Goal: Information Seeking & Learning: Compare options

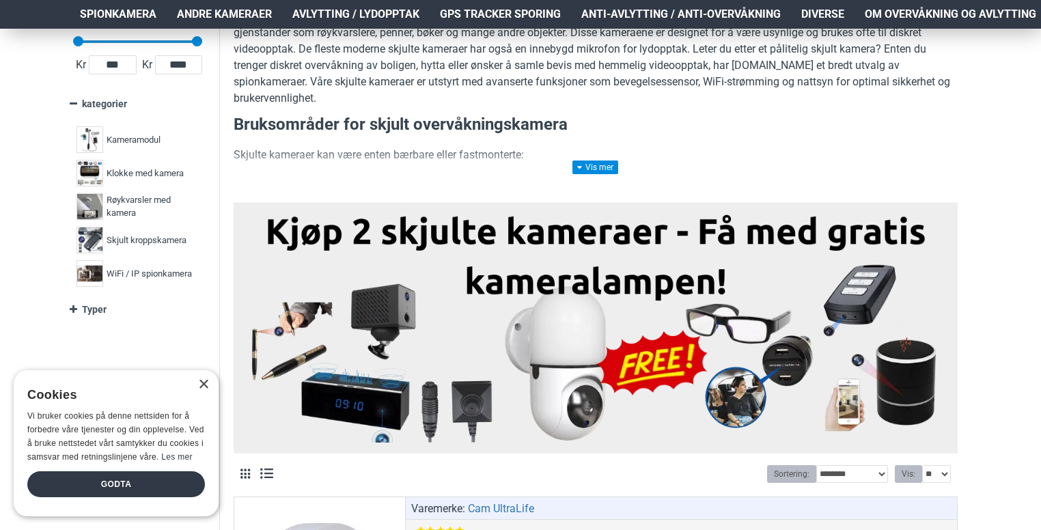
scroll to position [273, 0]
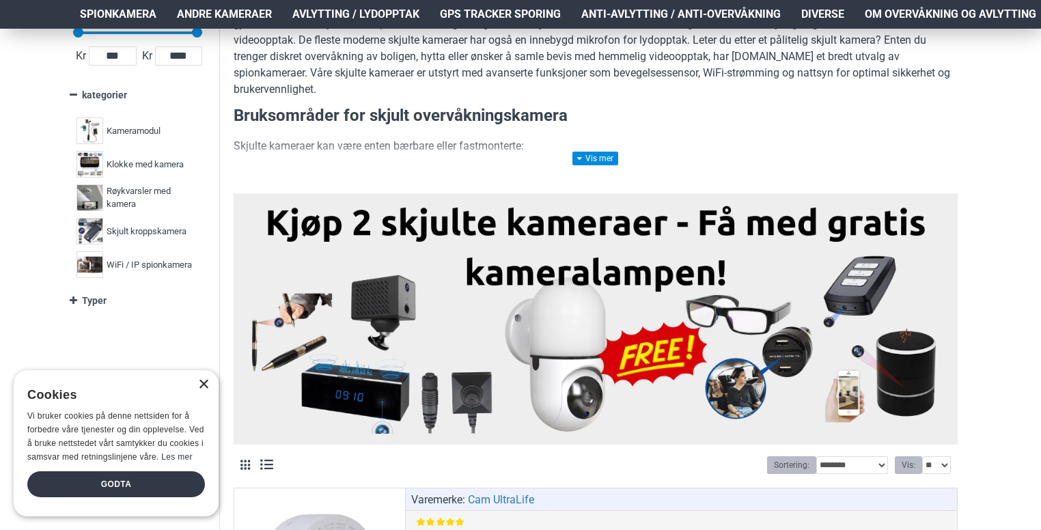
click at [205, 380] on div "×" at bounding box center [203, 385] width 10 height 10
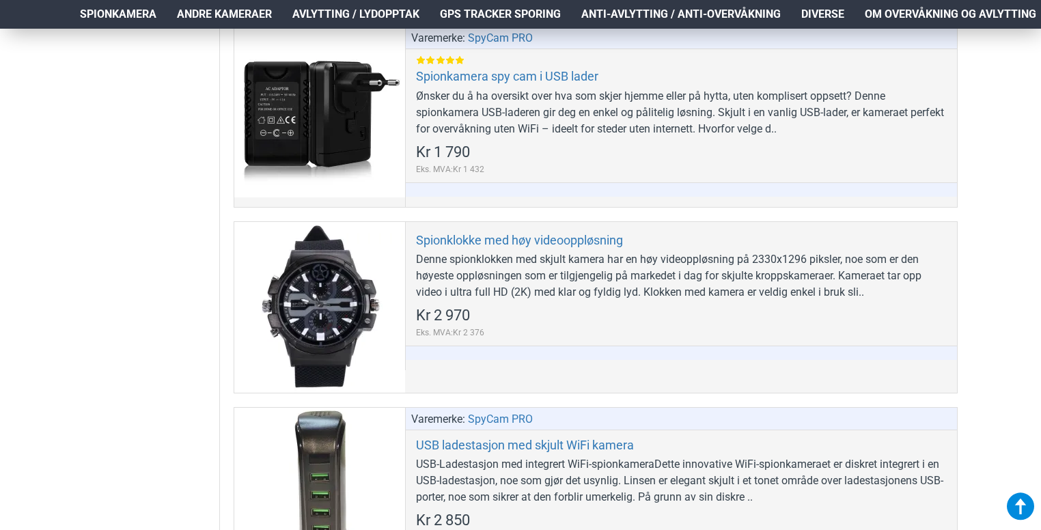
scroll to position [5397, 0]
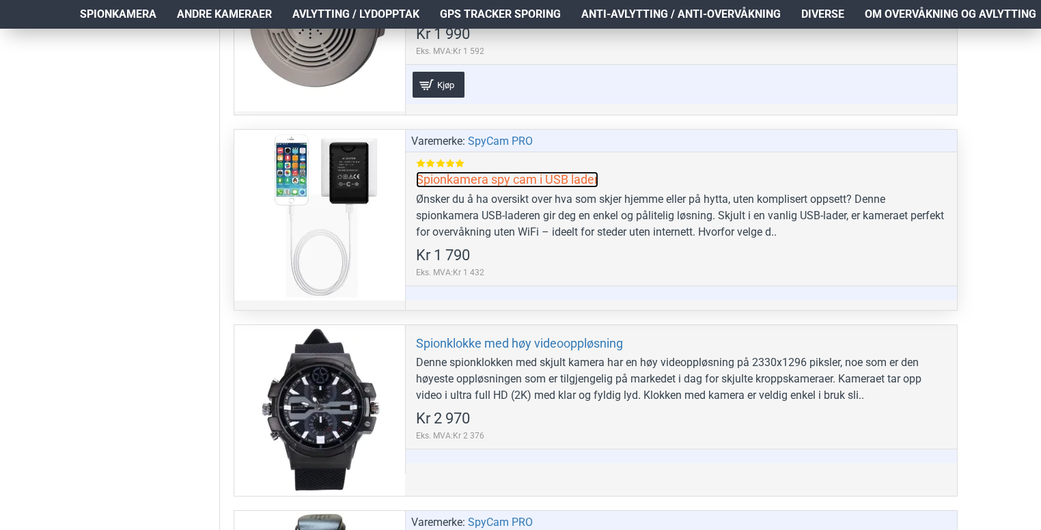
click at [452, 171] on link "Spionkamera spy cam i USB lader" at bounding box center [507, 179] width 182 height 16
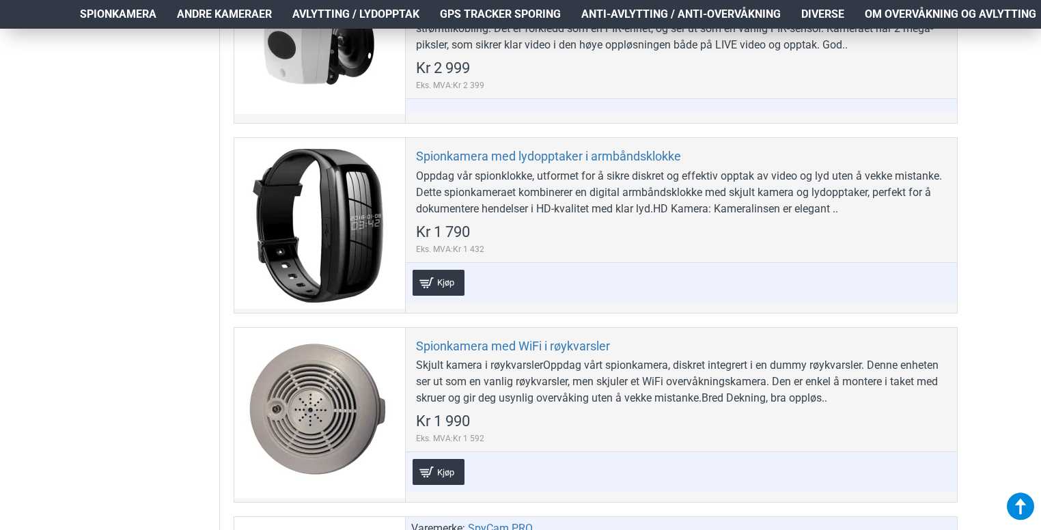
scroll to position [4987, 0]
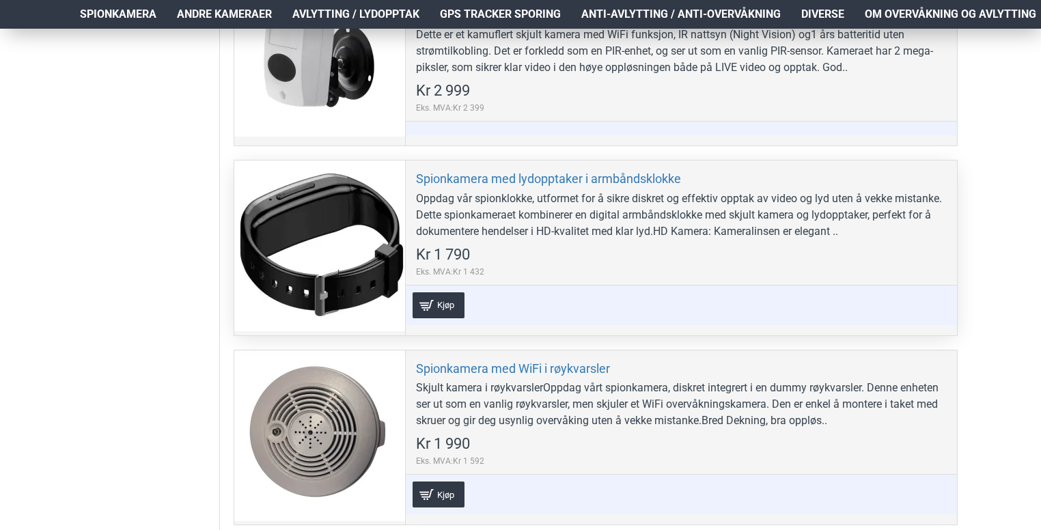
click at [547, 191] on div "Oppdag vår spionklokke, utformet for å sikre diskret og effektiv opptak av vide…" at bounding box center [681, 215] width 531 height 49
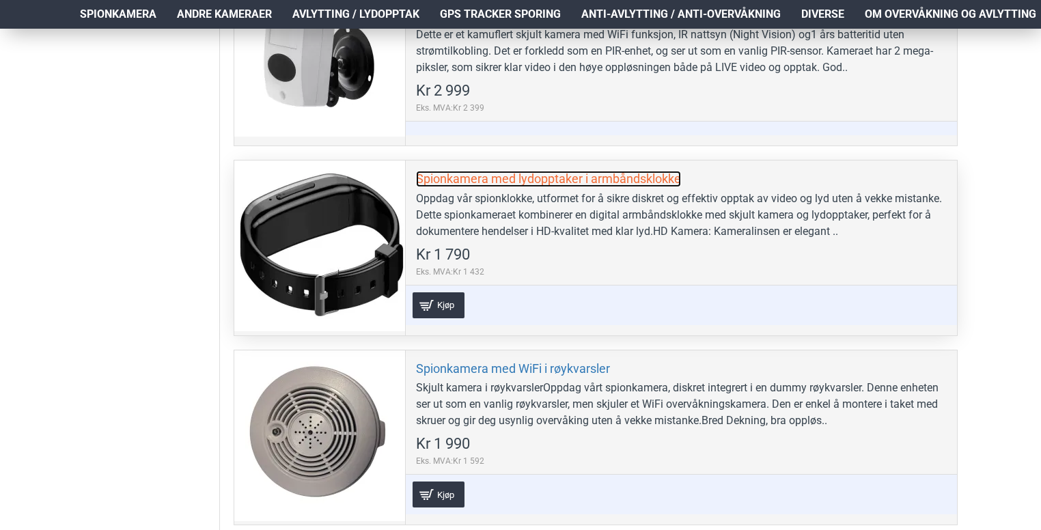
click at [548, 171] on link "Spionkamera med lydopptaker i armbåndsklokke" at bounding box center [548, 179] width 265 height 16
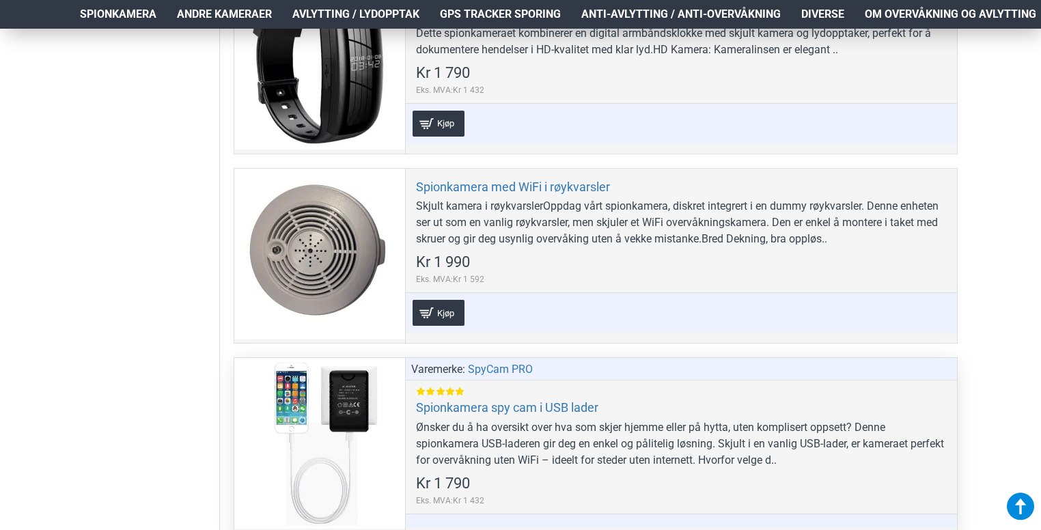
scroll to position [5192, 0]
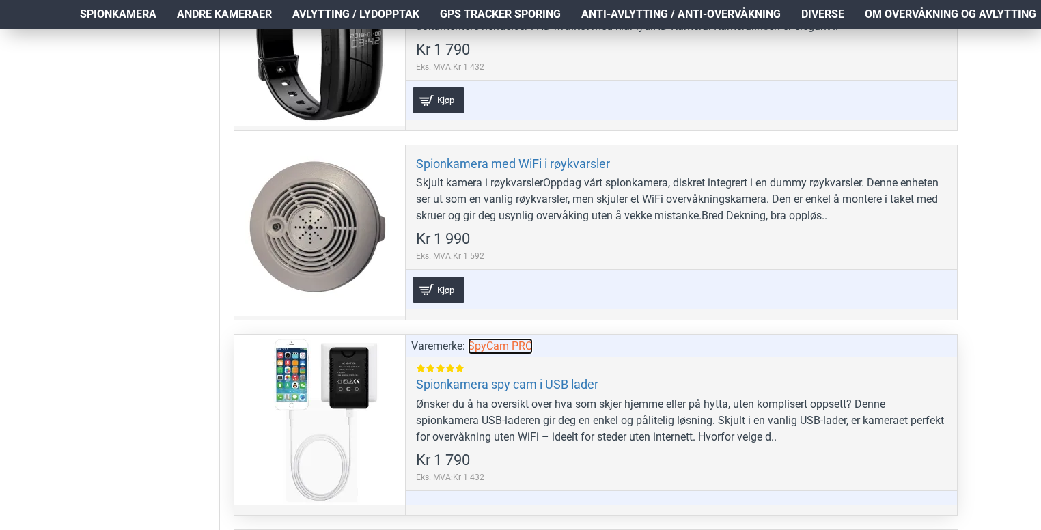
click at [508, 338] on link "SpyCam PRO" at bounding box center [500, 346] width 65 height 16
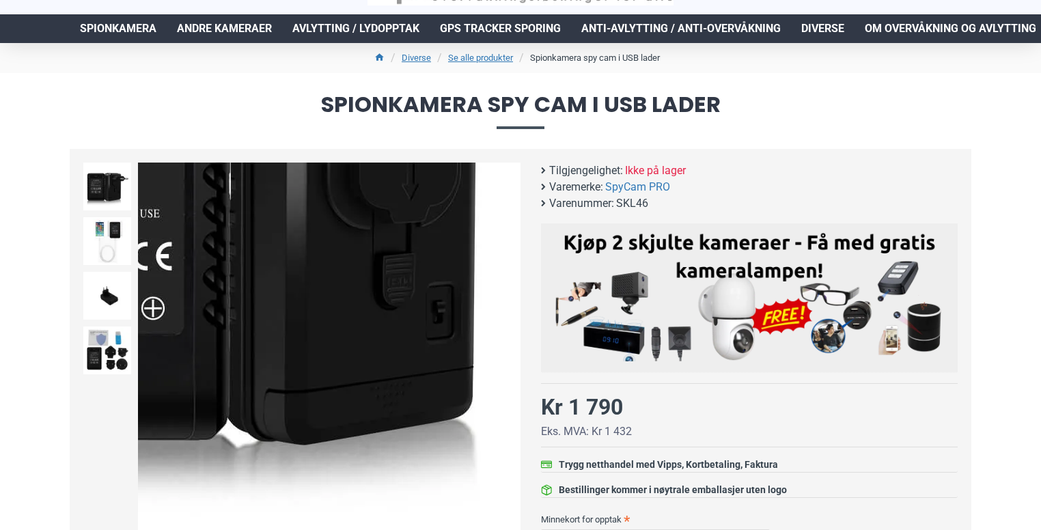
scroll to position [68, 0]
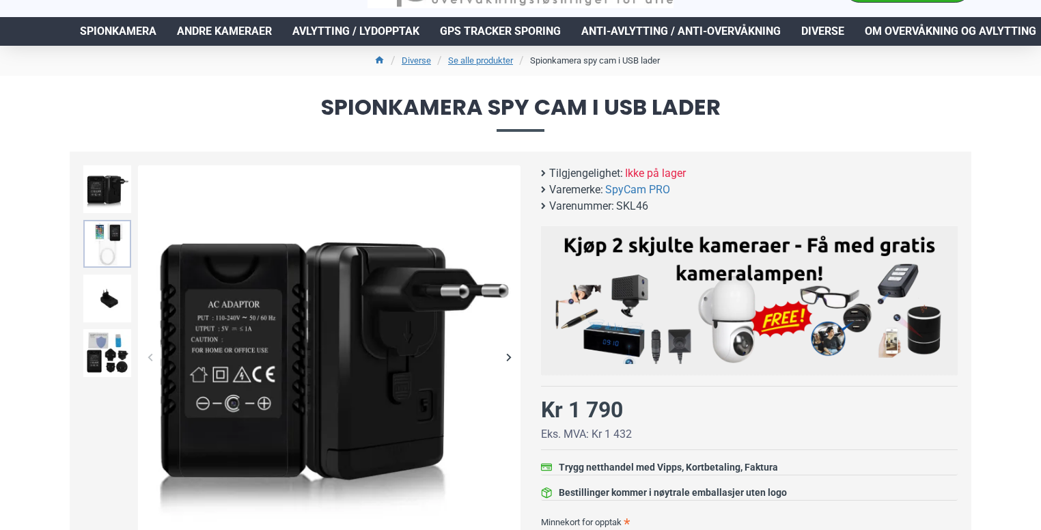
click at [111, 253] on img at bounding box center [107, 244] width 48 height 48
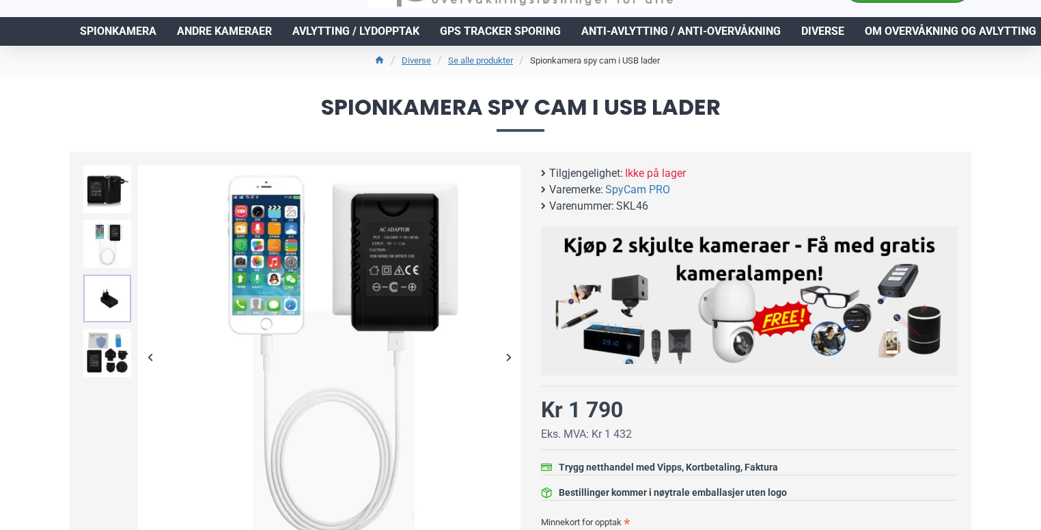
click at [112, 313] on img at bounding box center [107, 299] width 48 height 48
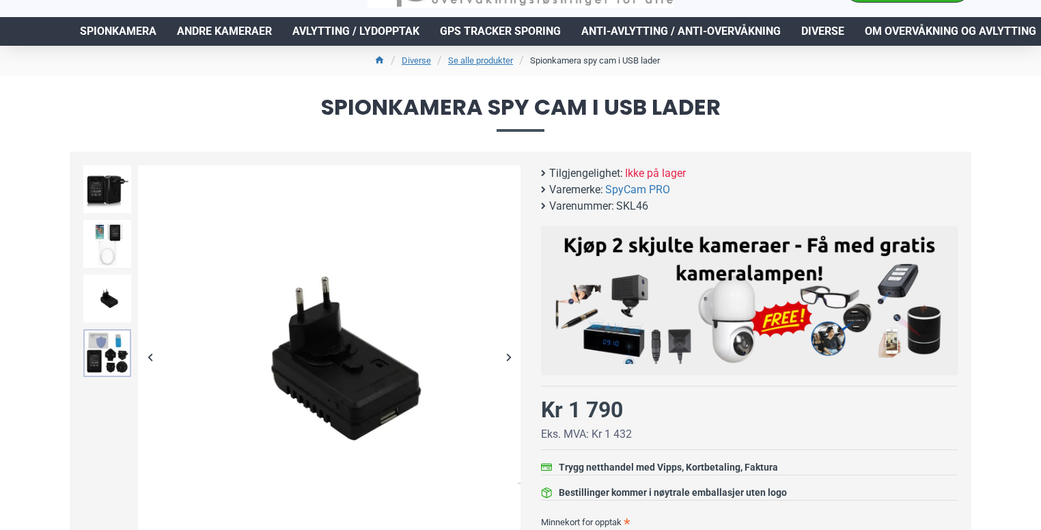
click at [109, 350] on img at bounding box center [107, 353] width 48 height 48
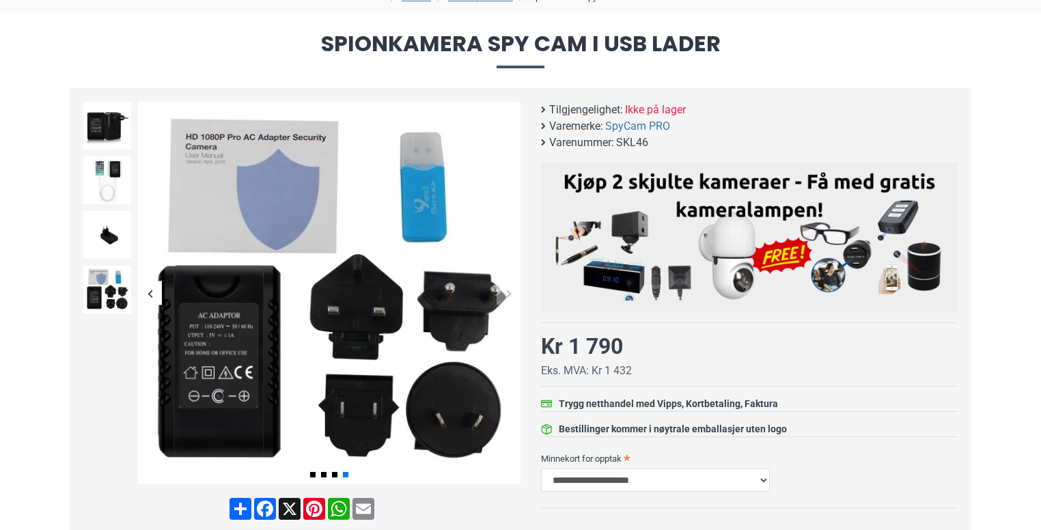
scroll to position [205, 0]
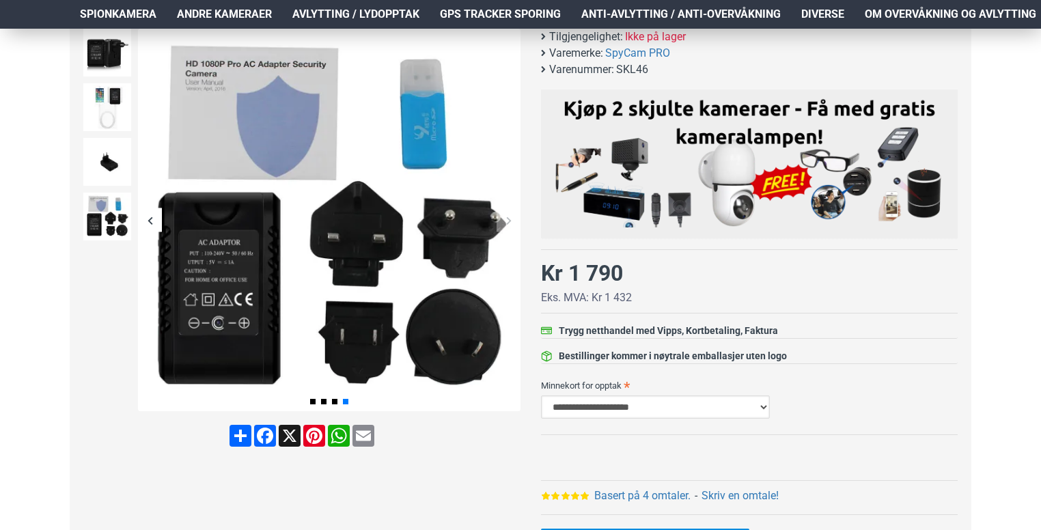
click at [763, 409] on select "**********" at bounding box center [655, 407] width 229 height 23
click at [896, 396] on div "**********" at bounding box center [749, 396] width 417 height 45
click at [122, 58] on img at bounding box center [107, 53] width 48 height 48
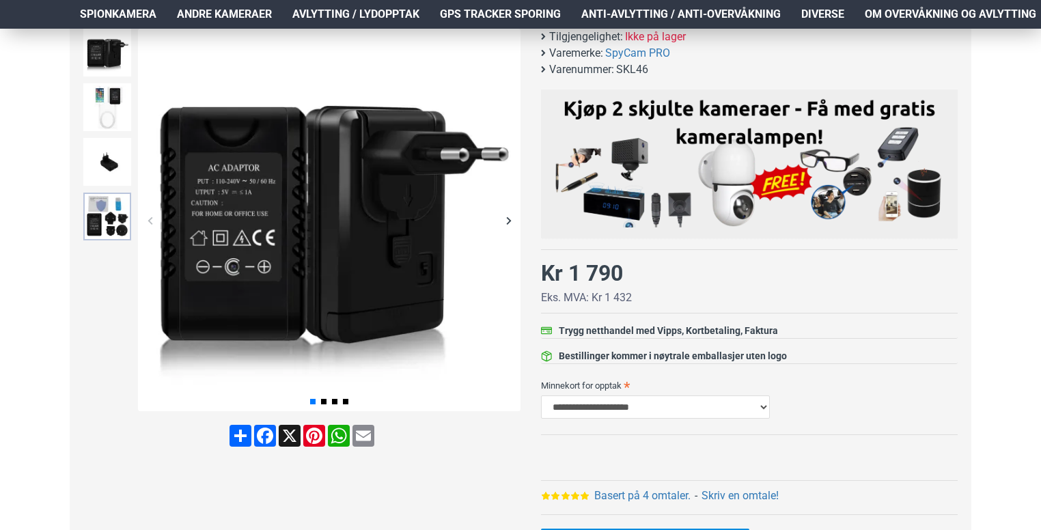
click at [115, 215] on img at bounding box center [107, 217] width 48 height 48
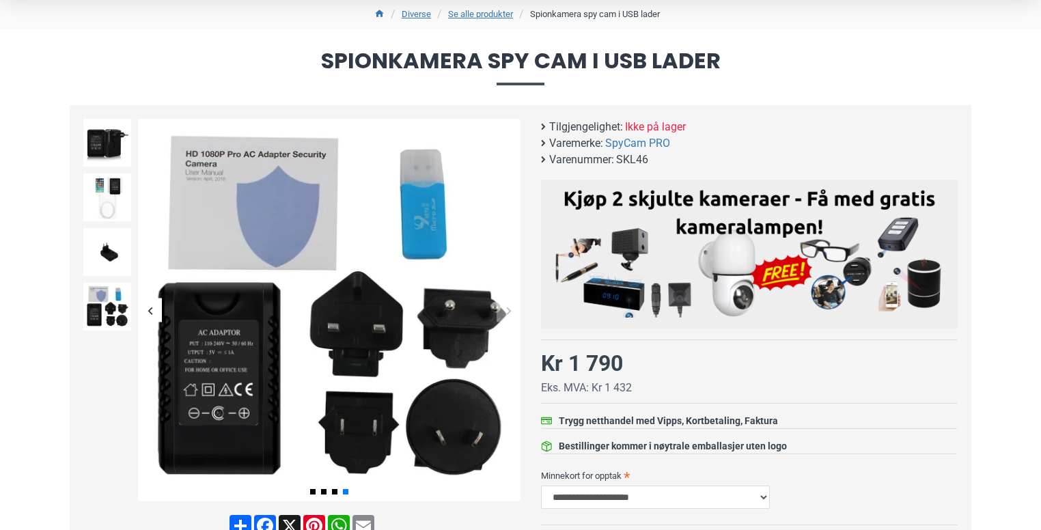
scroll to position [0, 0]
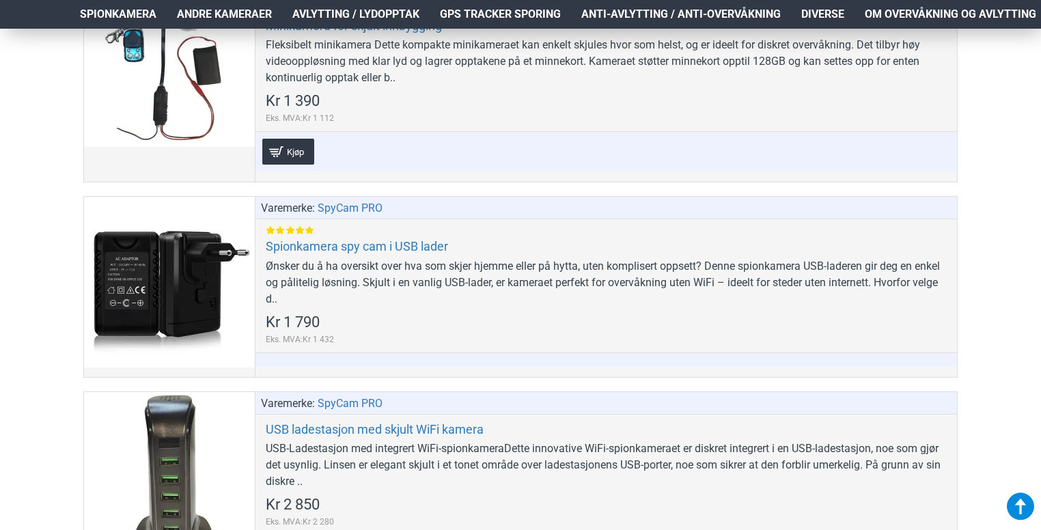
scroll to position [615, 0]
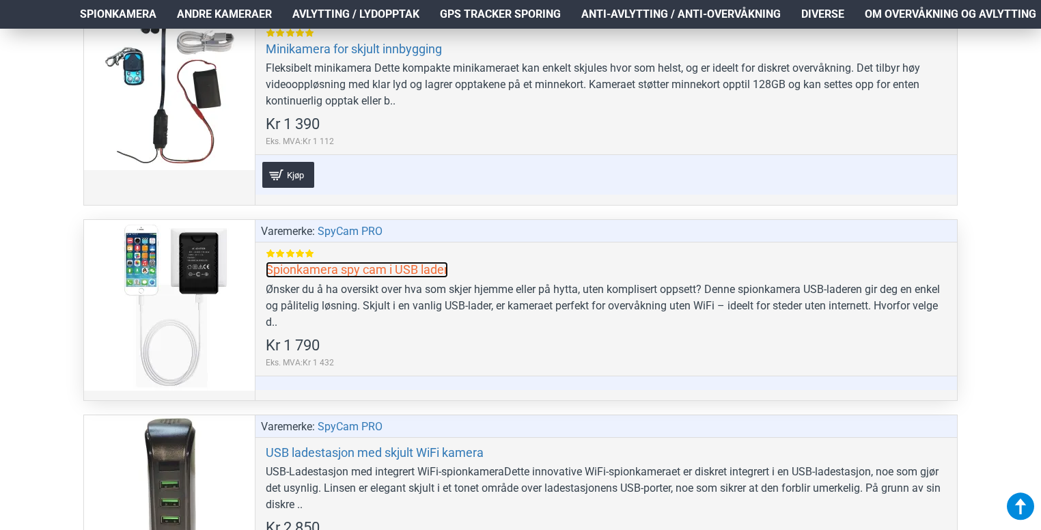
click at [348, 267] on link "Spionkamera spy cam i USB lader" at bounding box center [357, 270] width 182 height 16
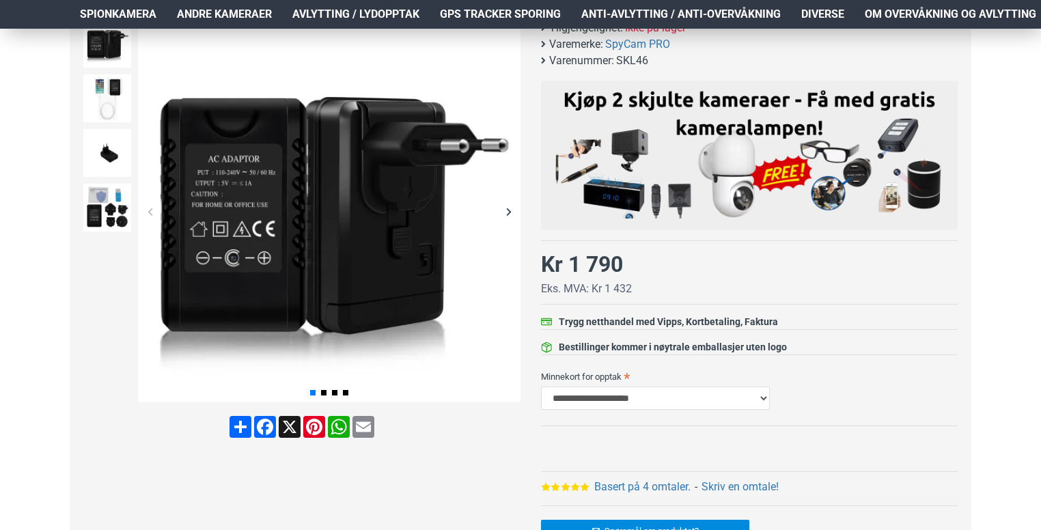
scroll to position [205, 0]
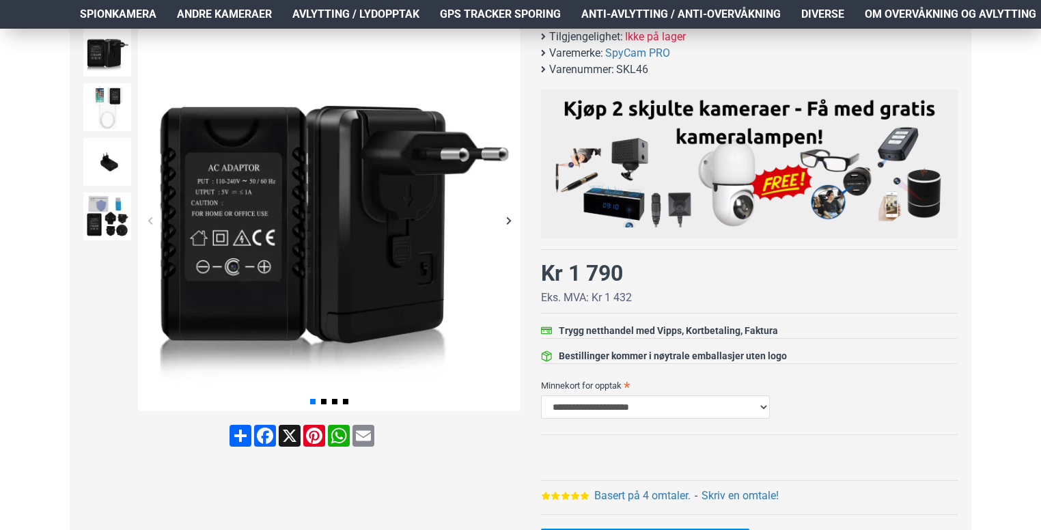
click at [512, 222] on div "Next slide" at bounding box center [509, 220] width 24 height 24
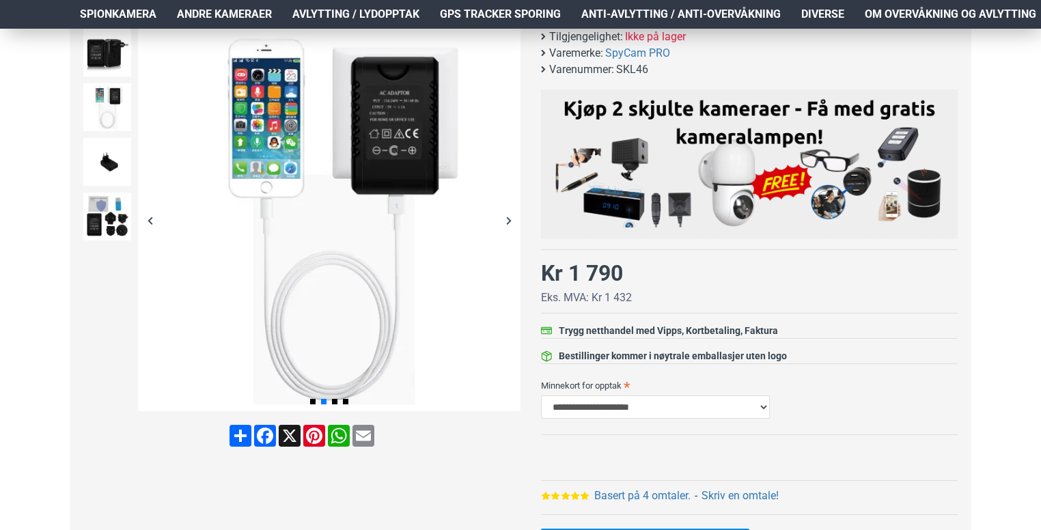
click at [514, 224] on div "Next slide" at bounding box center [509, 220] width 24 height 24
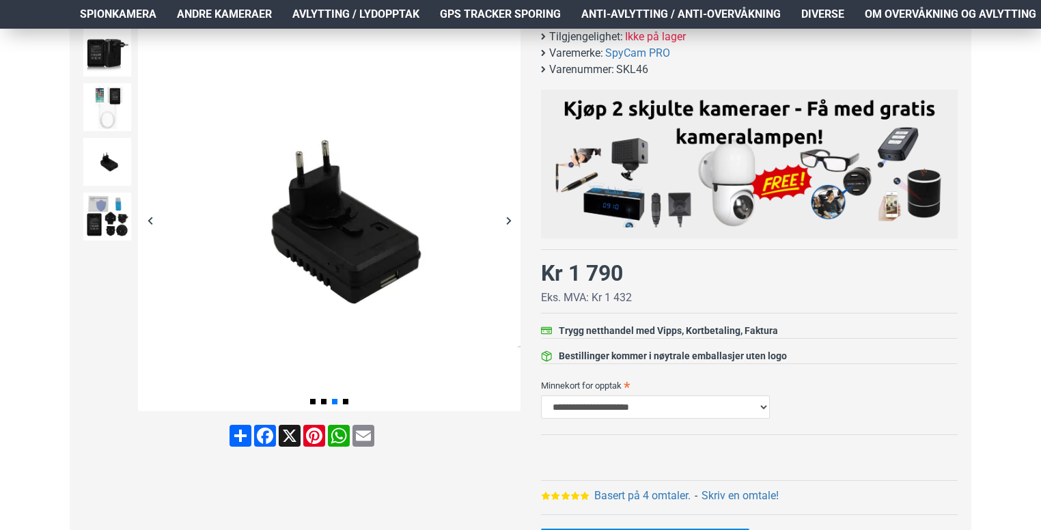
click at [514, 224] on div "Next slide" at bounding box center [509, 220] width 24 height 24
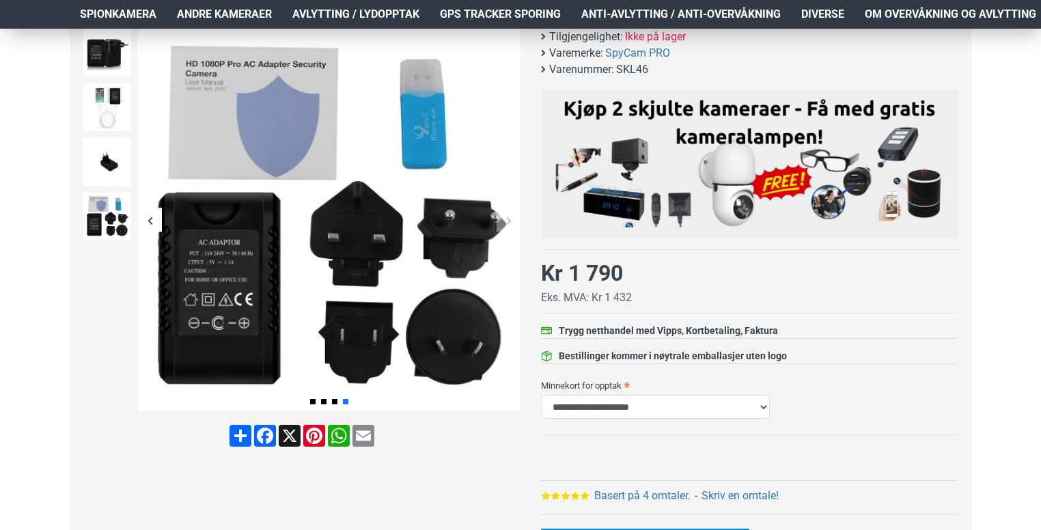
click at [514, 224] on div "Next slide" at bounding box center [509, 220] width 24 height 24
